Goal: Find specific fact: Find contact information

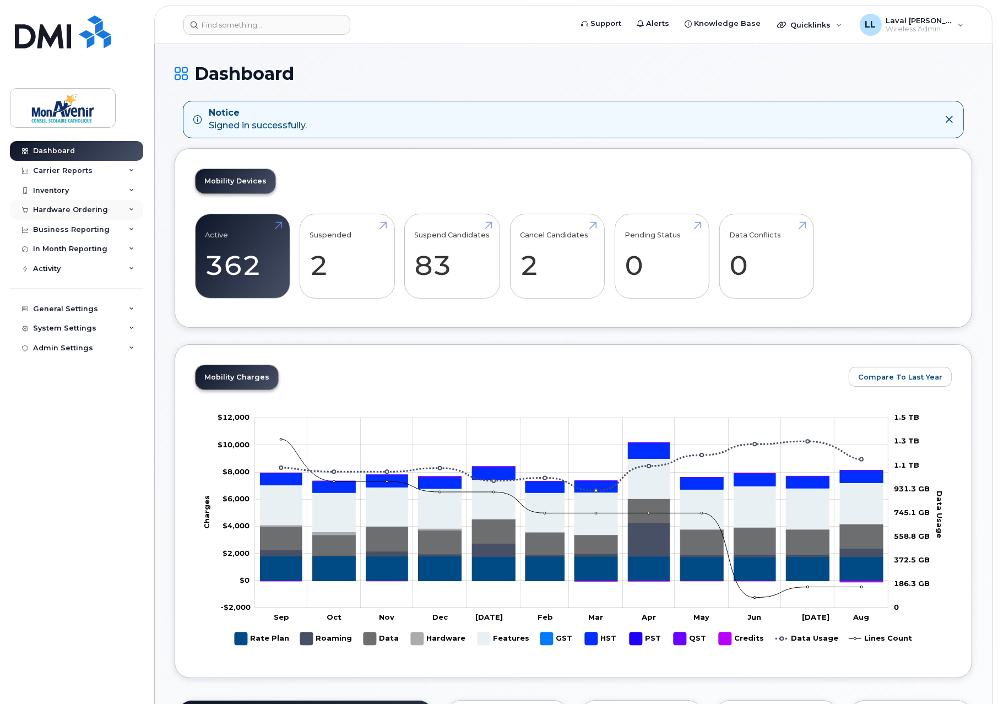
click at [65, 212] on div "Hardware Ordering" at bounding box center [70, 209] width 75 height 9
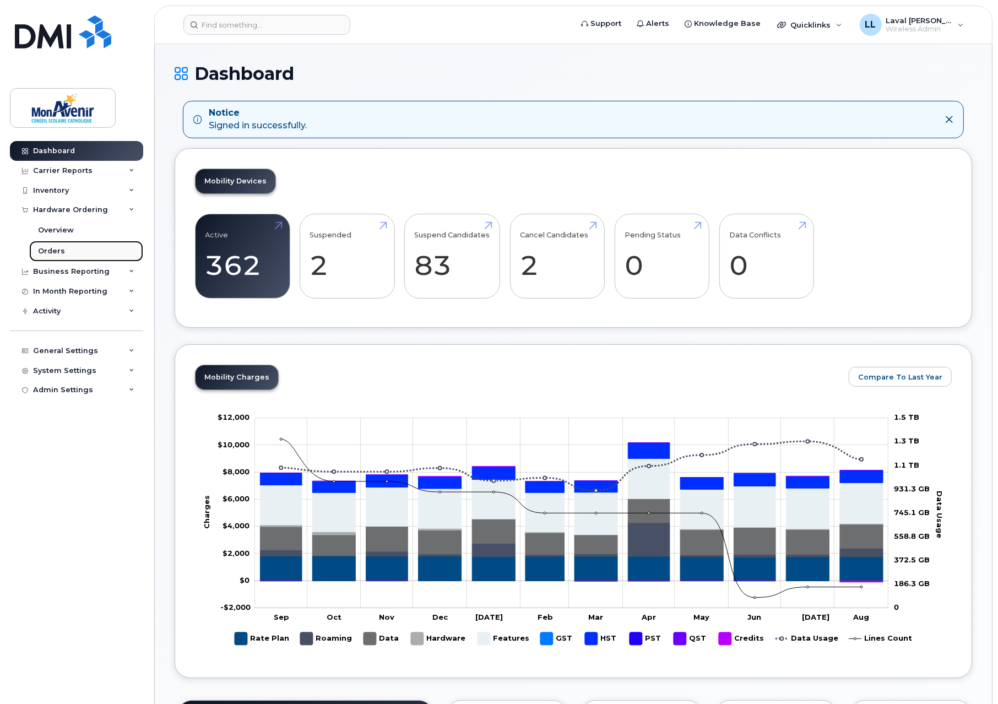
click at [55, 255] on div "Orders" at bounding box center [51, 251] width 27 height 10
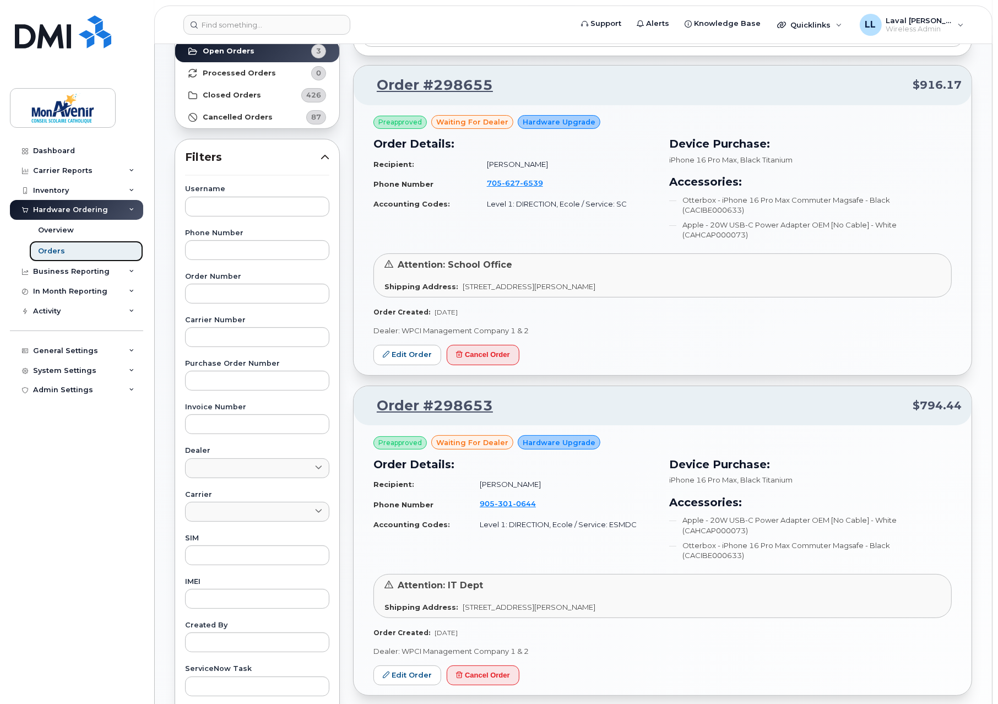
scroll to position [25, 0]
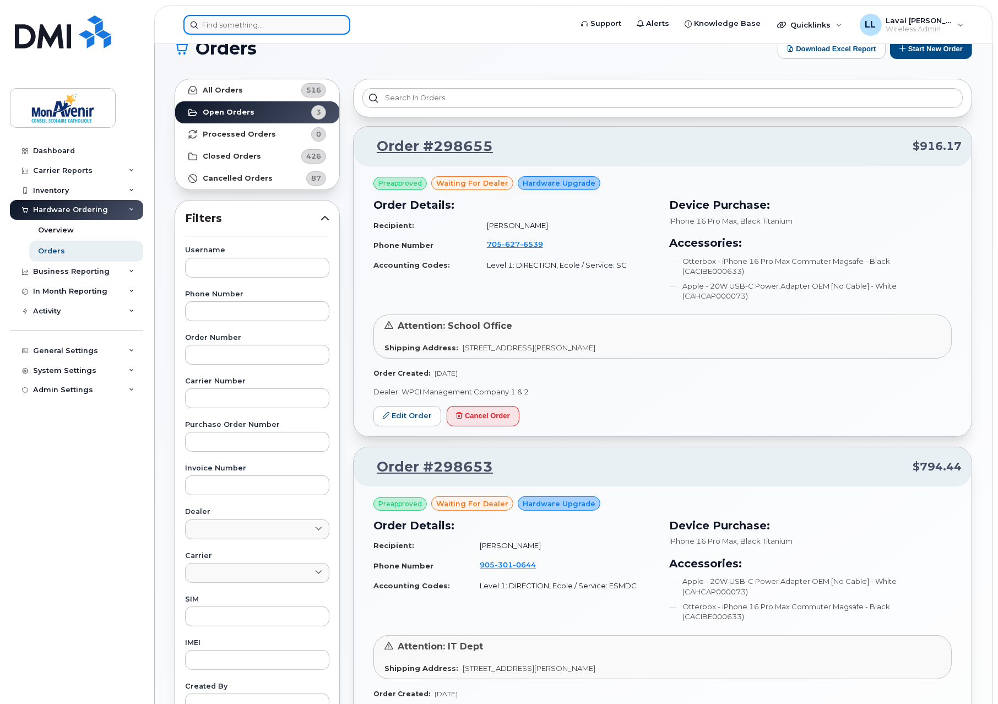
click at [260, 25] on input at bounding box center [266, 25] width 167 height 20
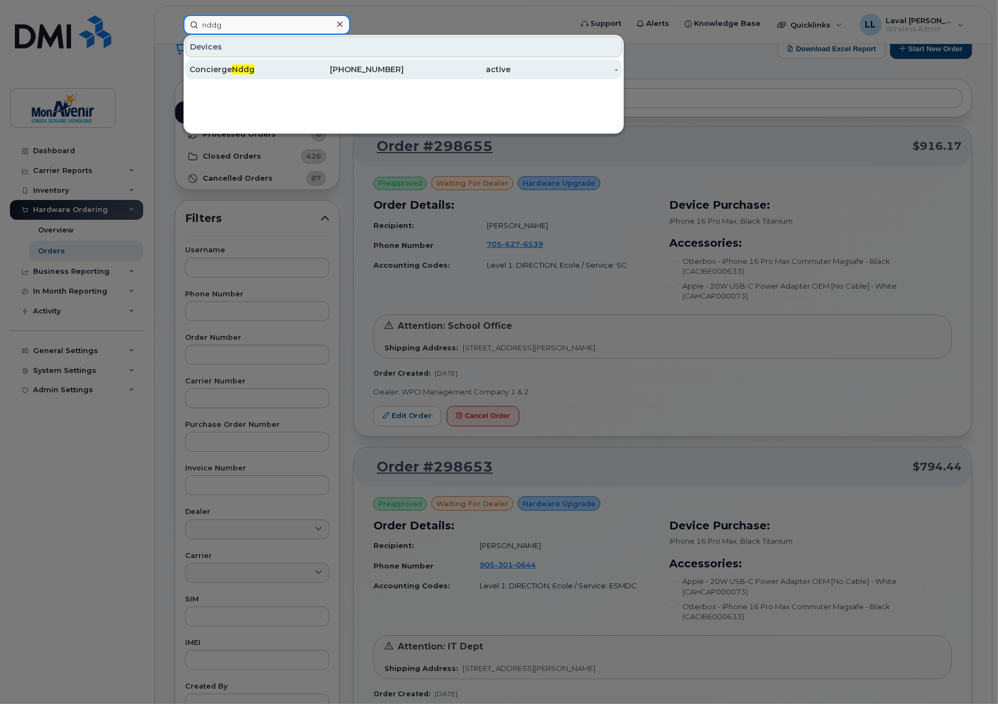
type input "nddg"
click at [237, 72] on span "Nddg" at bounding box center [243, 69] width 23 height 10
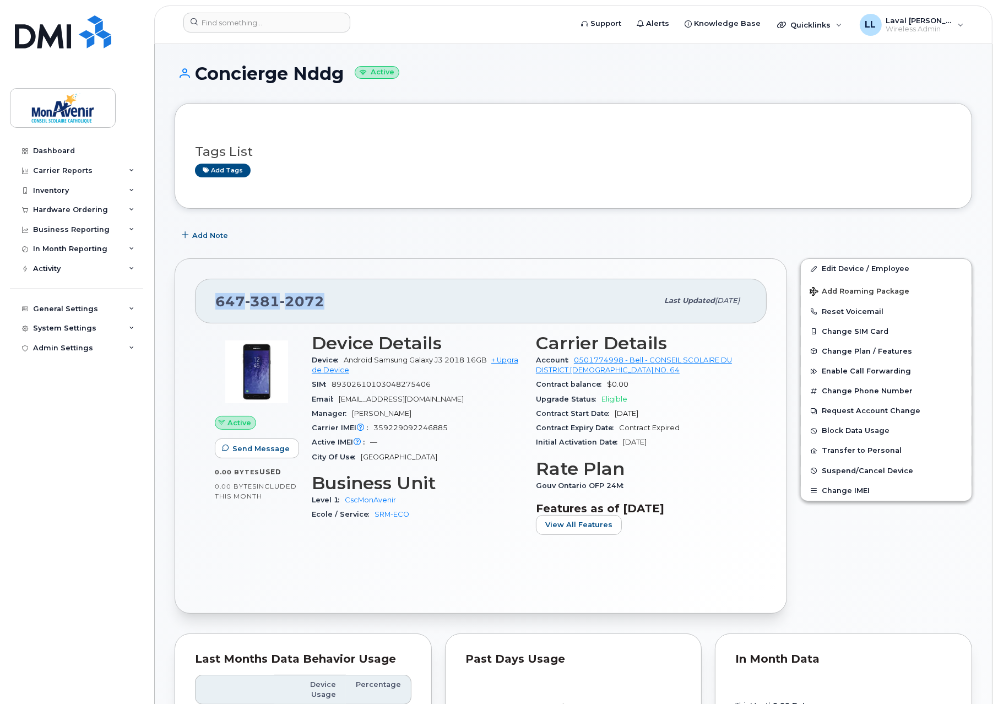
drag, startPoint x: 349, startPoint y: 310, endPoint x: 215, endPoint y: 298, distance: 134.3
click at [215, 298] on div "[PHONE_NUMBER] Last updated [DATE]" at bounding box center [480, 301] width 571 height 44
copy span "[PHONE_NUMBER]"
click at [43, 147] on div "Dashboard" at bounding box center [54, 150] width 42 height 9
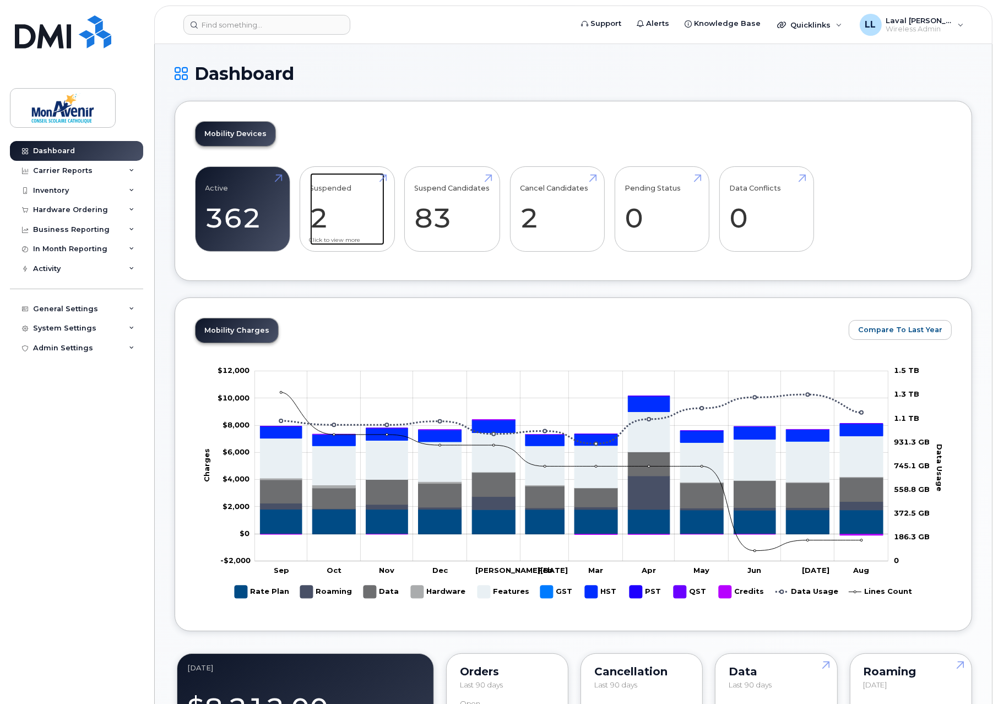
click at [322, 224] on link "Suspended 2 -91%" at bounding box center [347, 209] width 74 height 73
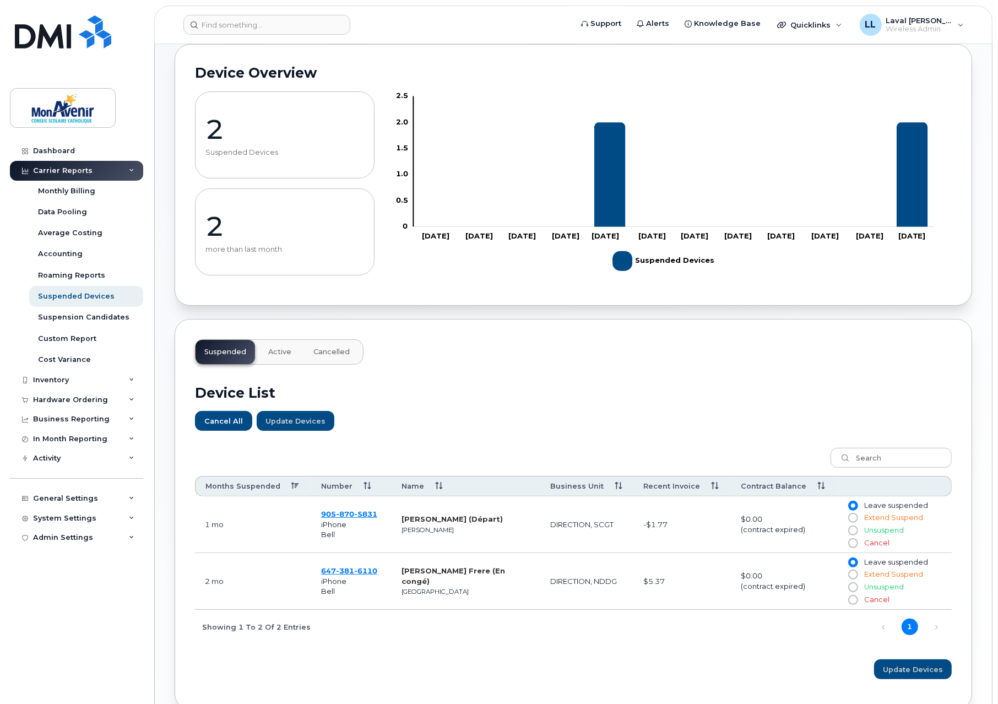
scroll to position [122, 0]
